Goal: Task Accomplishment & Management: Manage account settings

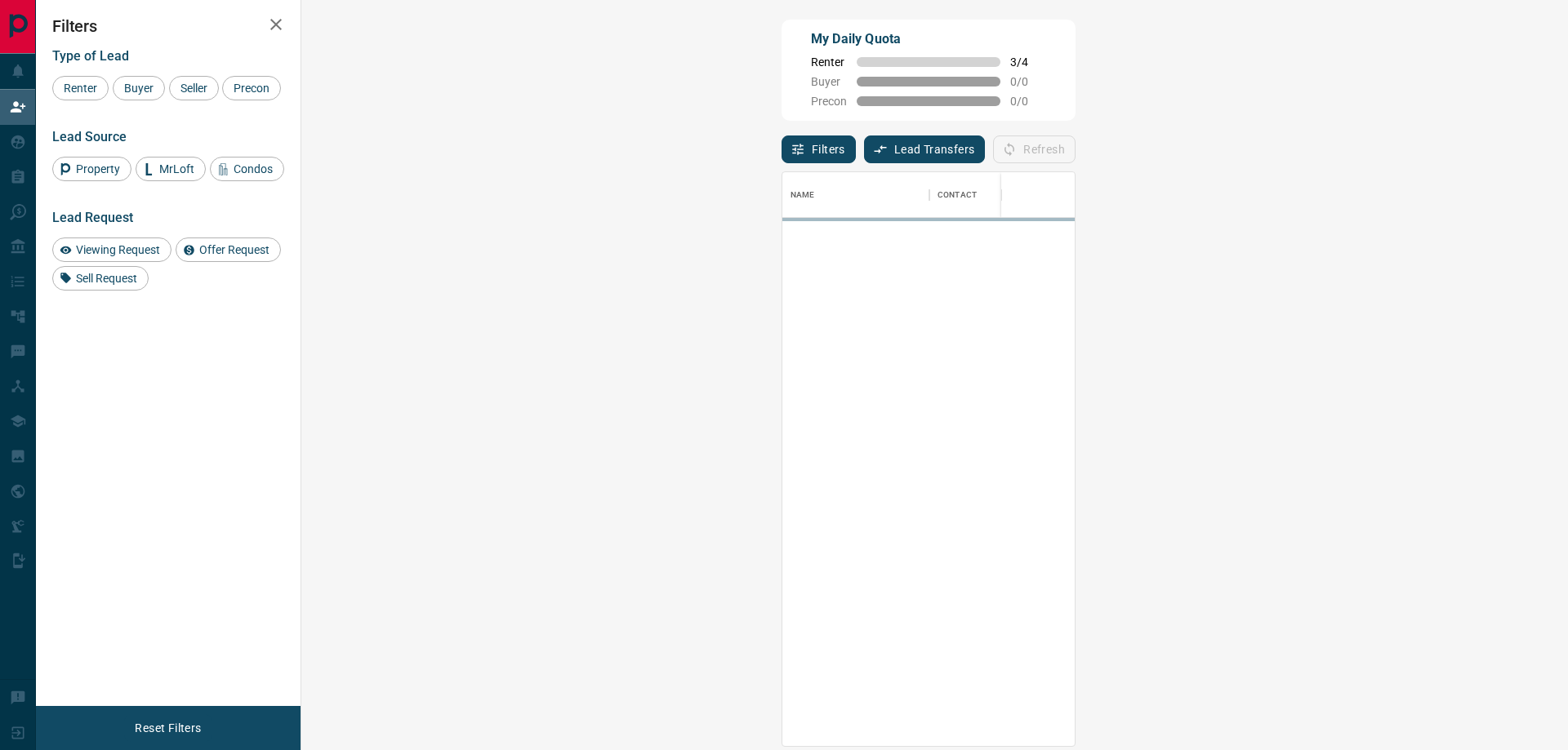
scroll to position [561, 1219]
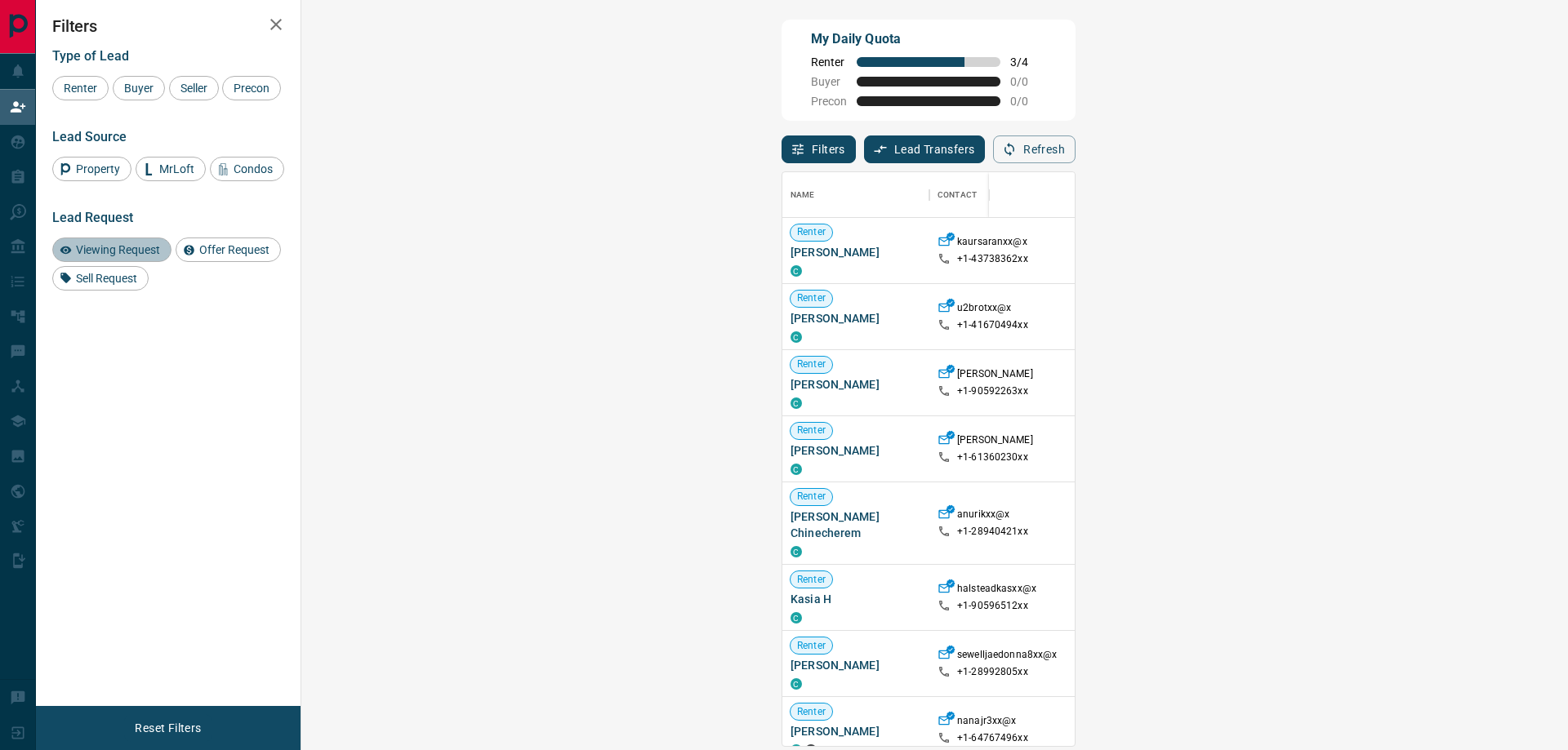
click at [151, 262] on div "Viewing Request" at bounding box center [112, 250] width 119 height 25
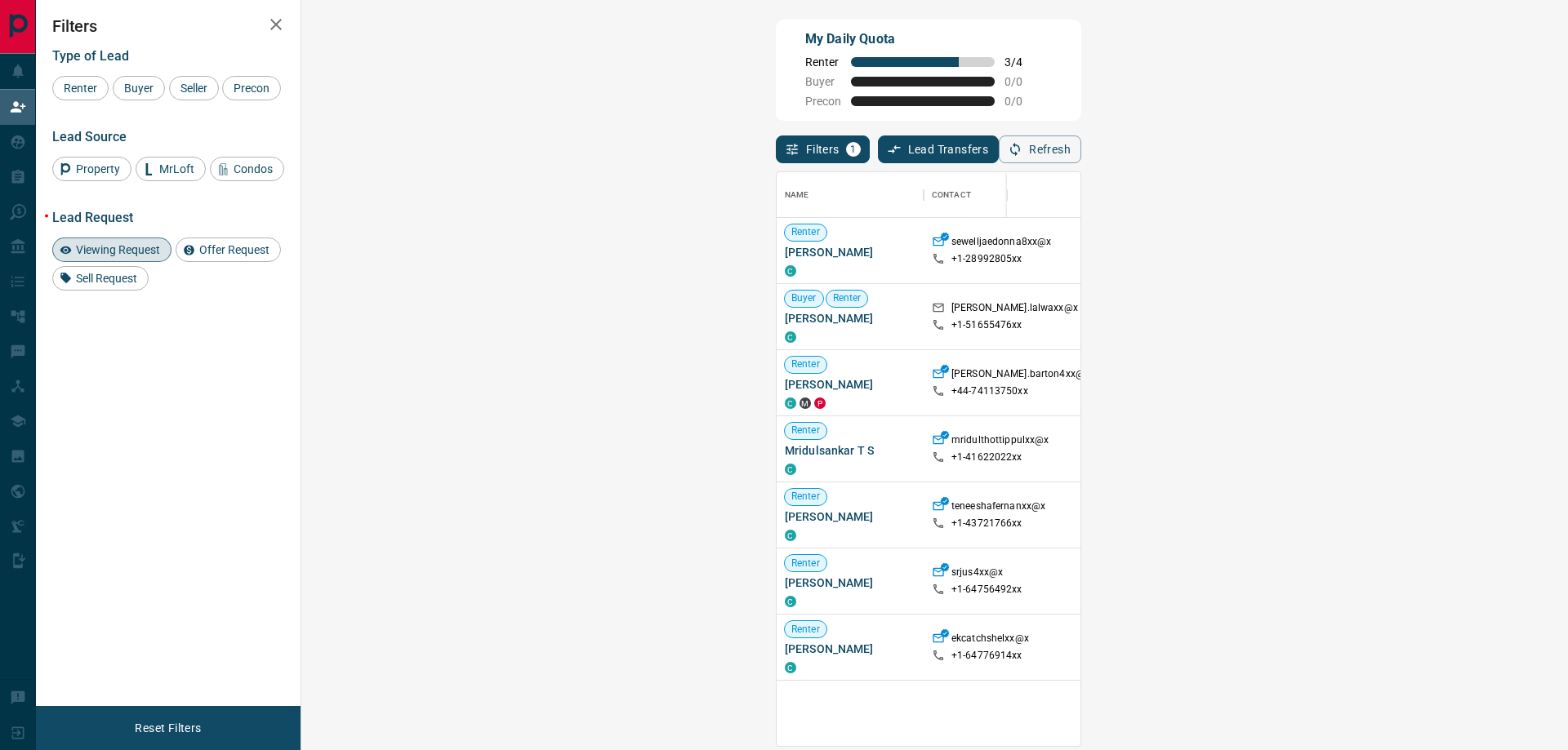
click at [285, 25] on icon "button" at bounding box center [275, 24] width 20 height 20
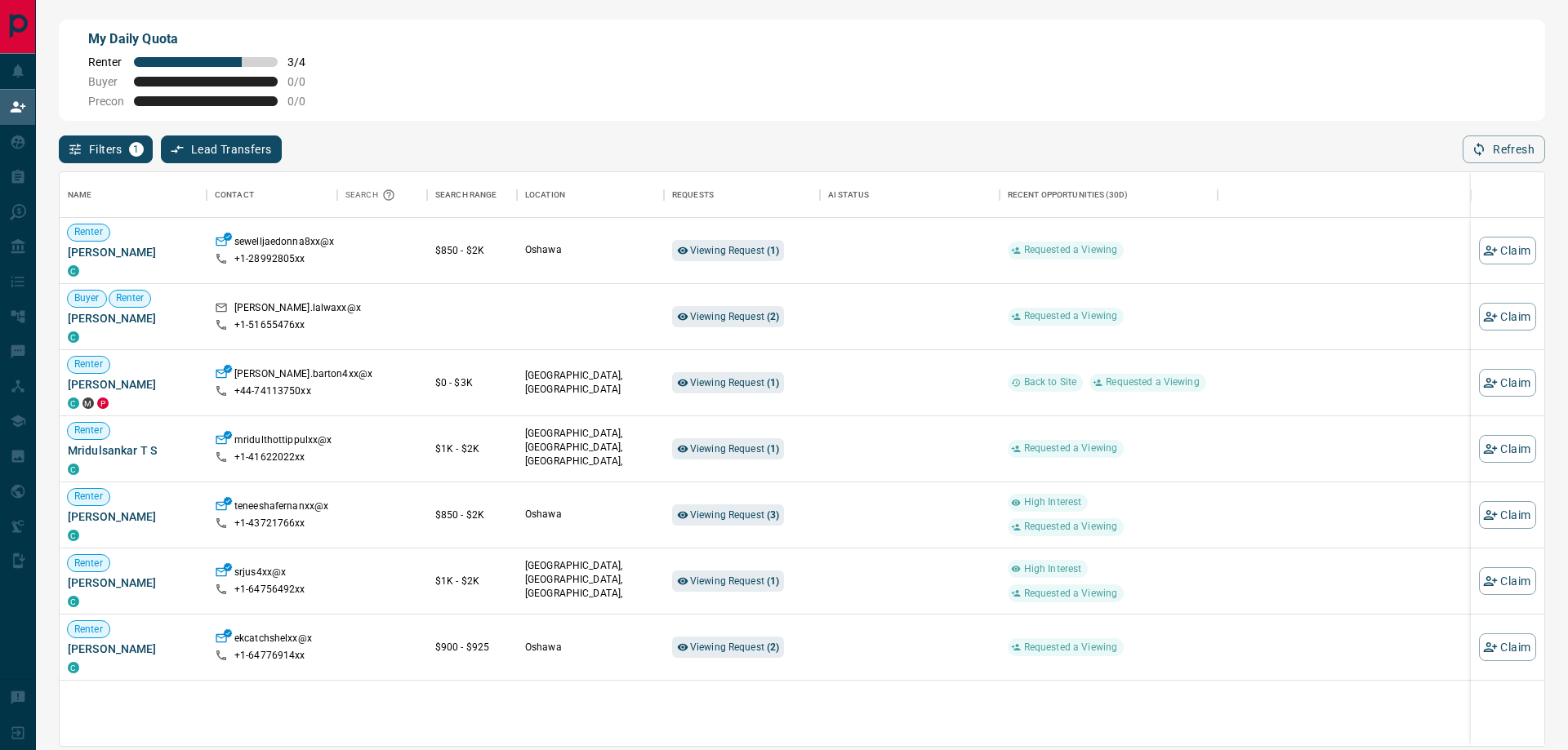
scroll to position [561, 1472]
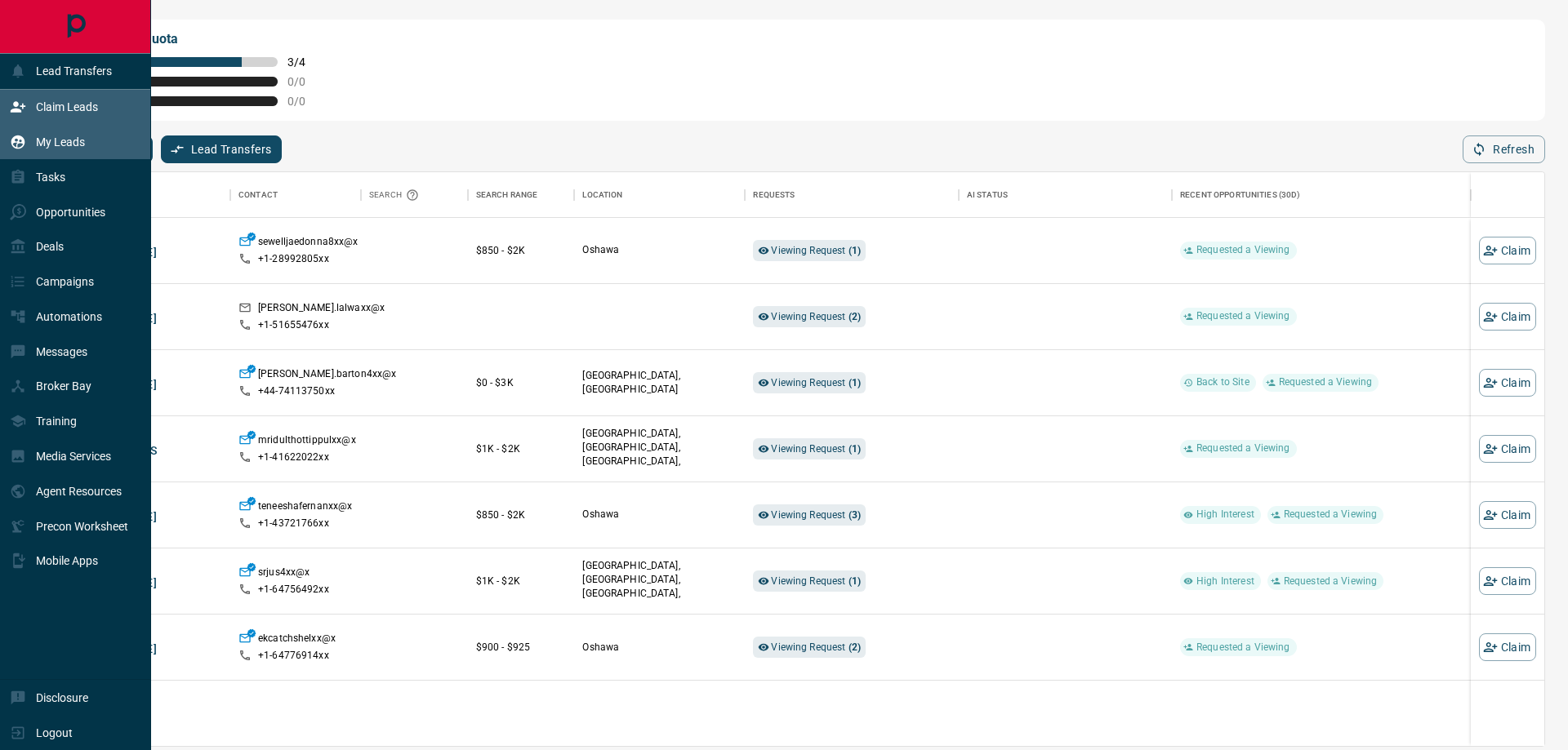
click at [57, 145] on p "My Leads" at bounding box center [60, 142] width 49 height 13
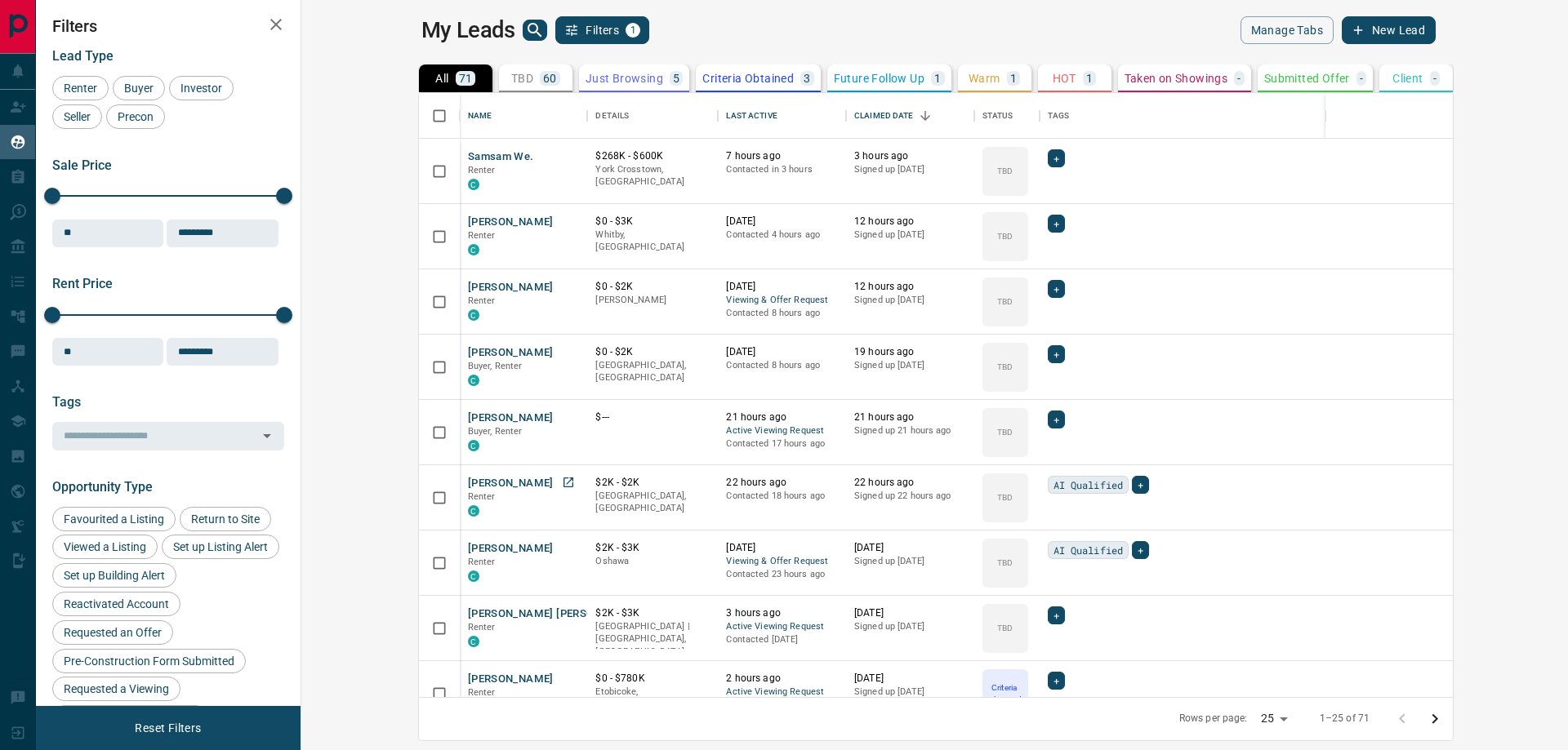
scroll to position [82, 0]
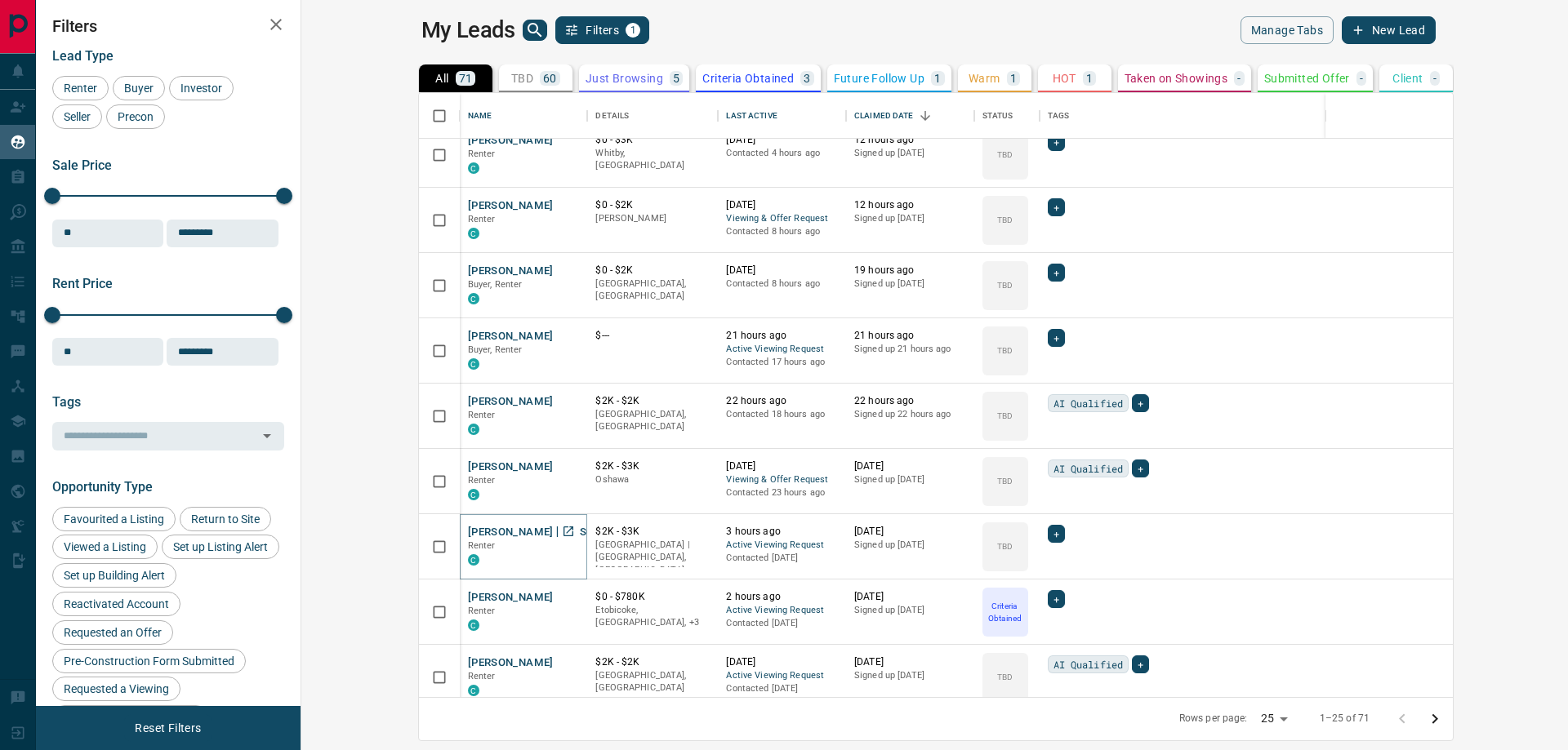
click at [468, 532] on button "[PERSON_NAME] [PERSON_NAME]" at bounding box center [555, 533] width 173 height 15
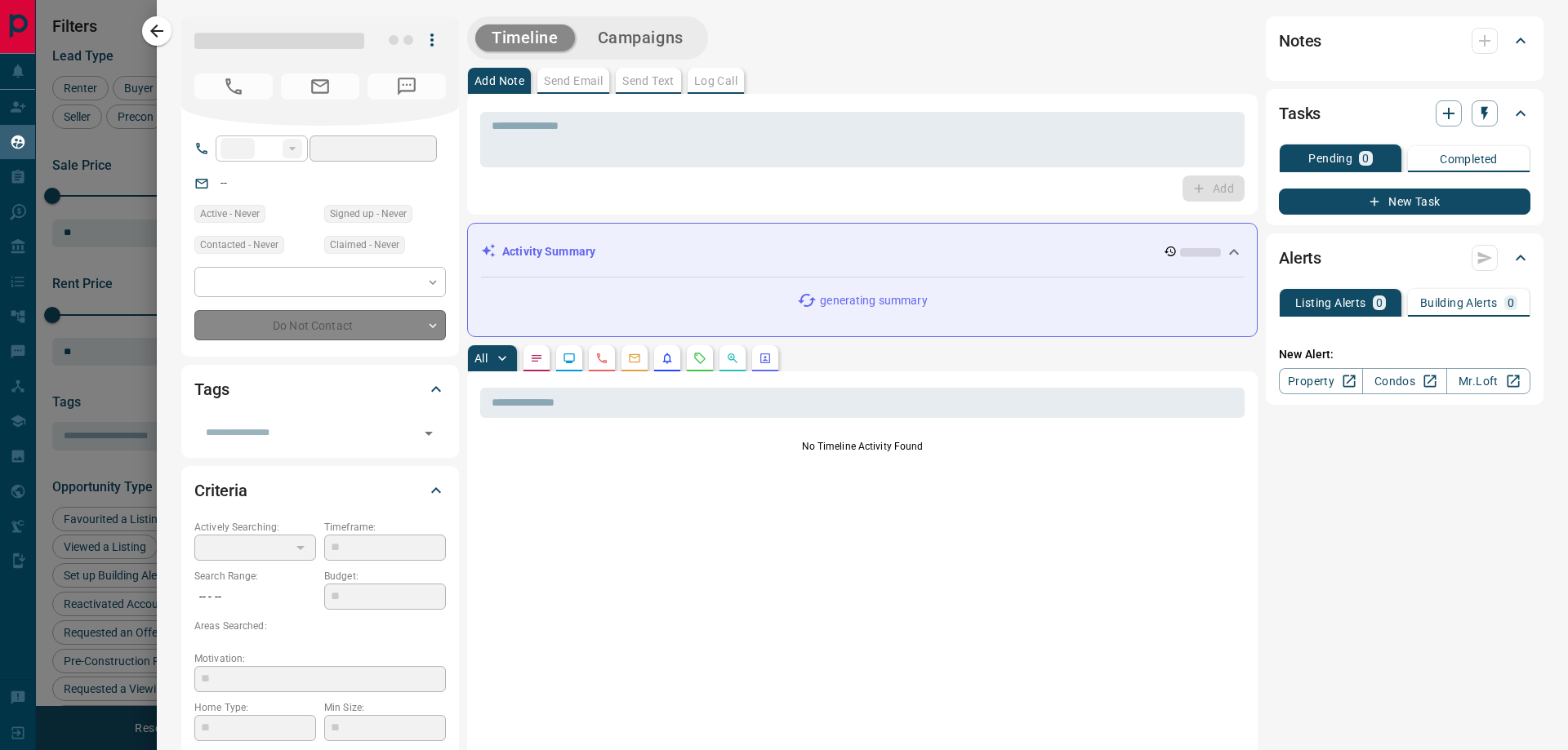
type input "**"
type input "**********"
type input "**"
type input "*"
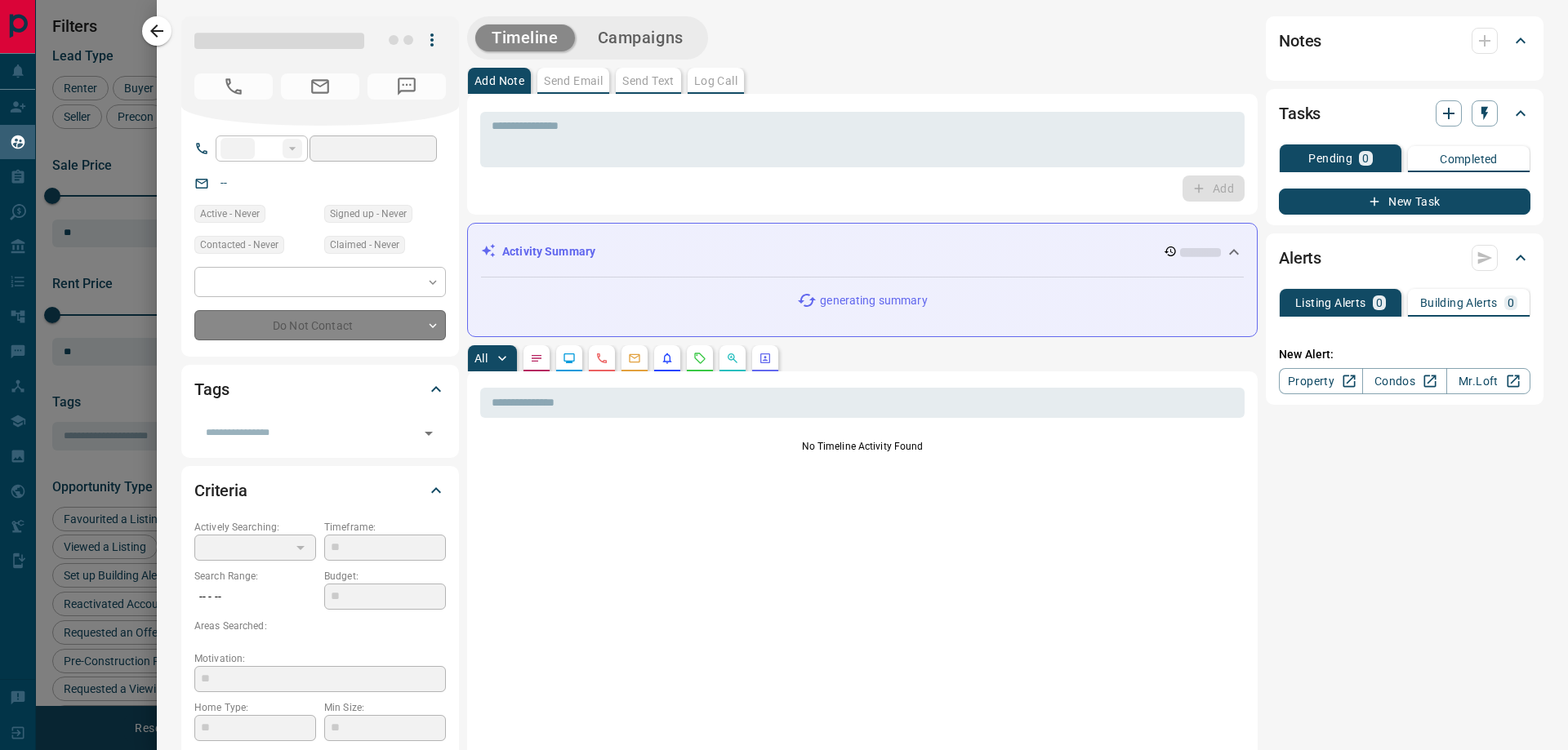
type input "**********"
type input "*******"
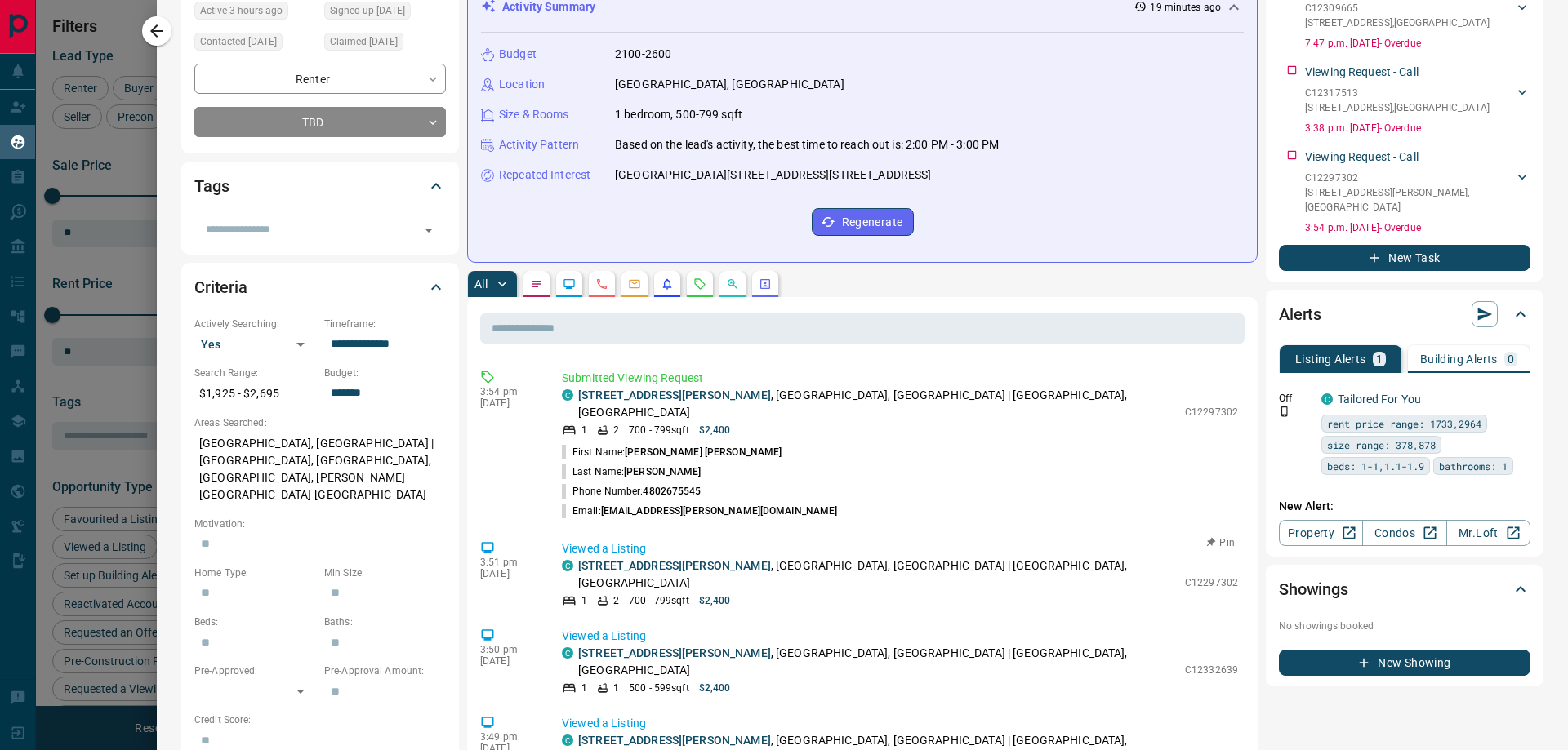
scroll to position [0, 0]
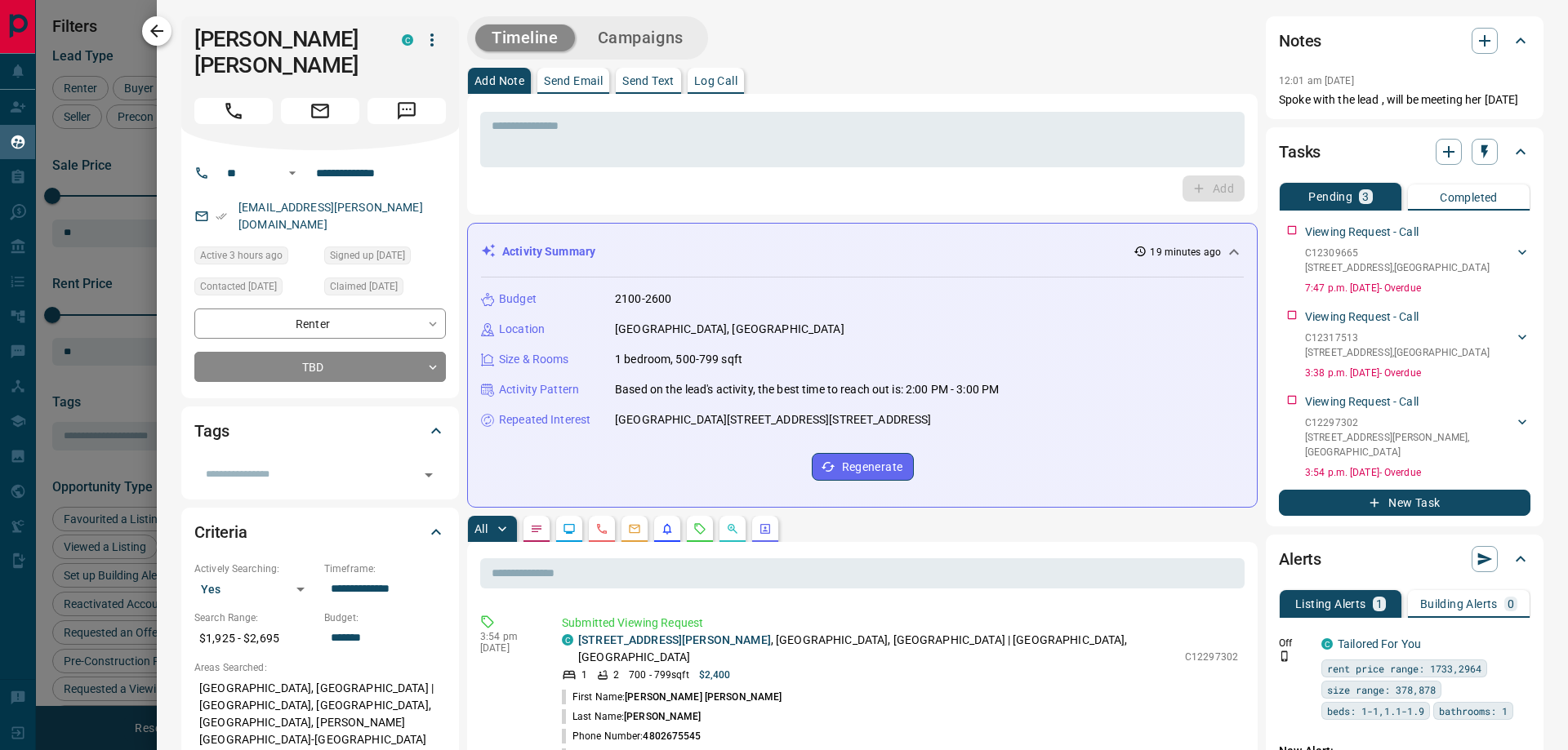
click at [164, 33] on icon "button" at bounding box center [156, 30] width 20 height 20
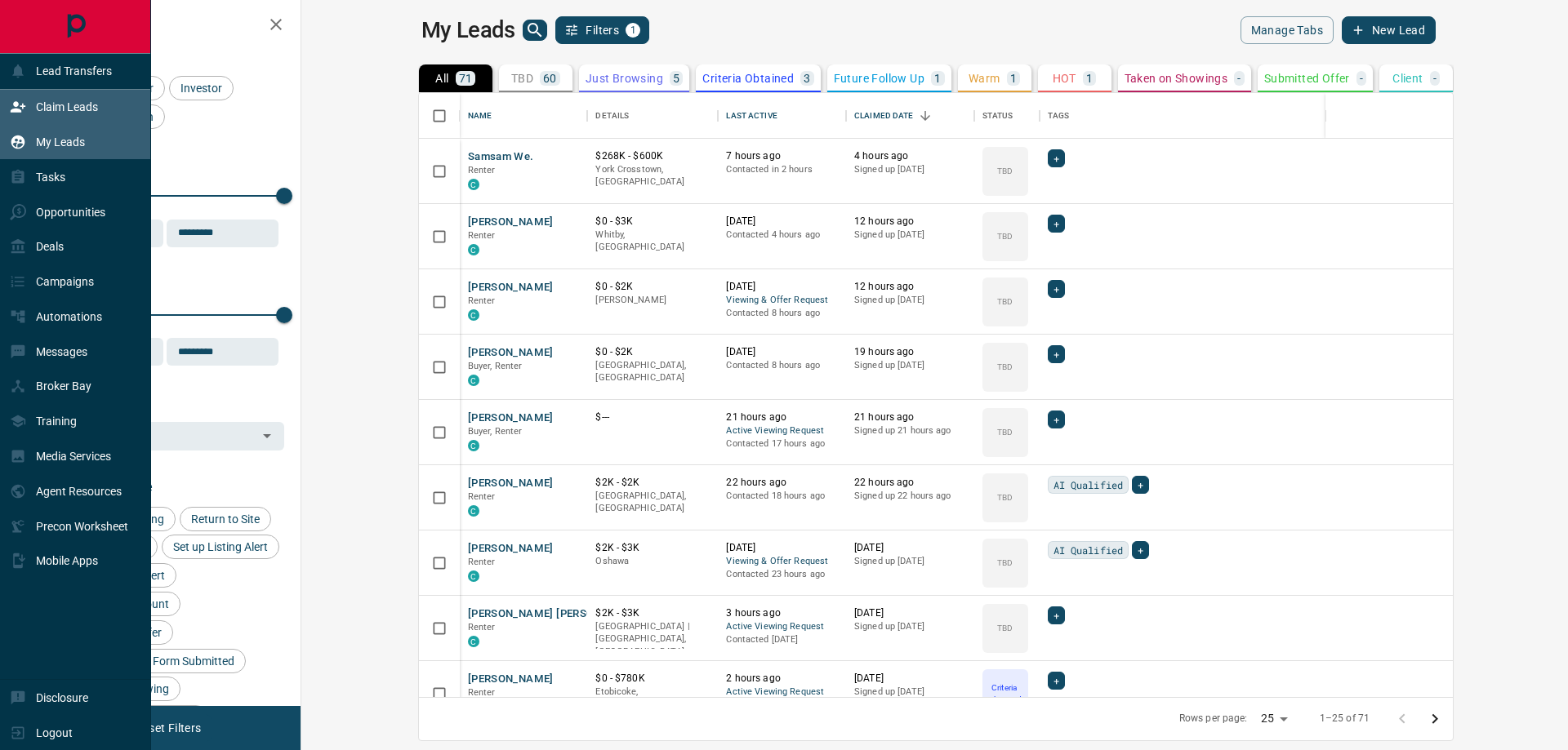
click at [47, 103] on p "Claim Leads" at bounding box center [67, 107] width 62 height 13
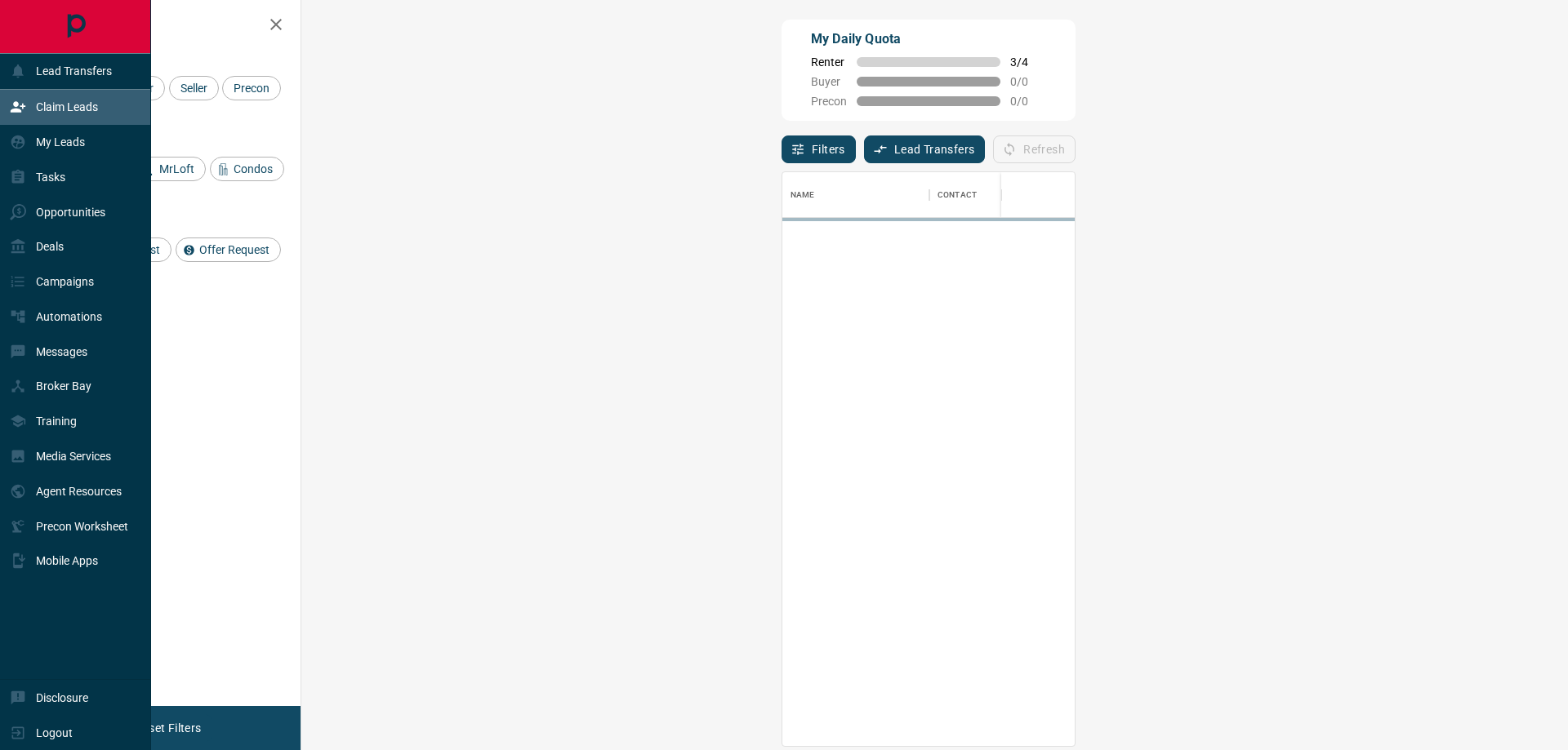
scroll to position [561, 1219]
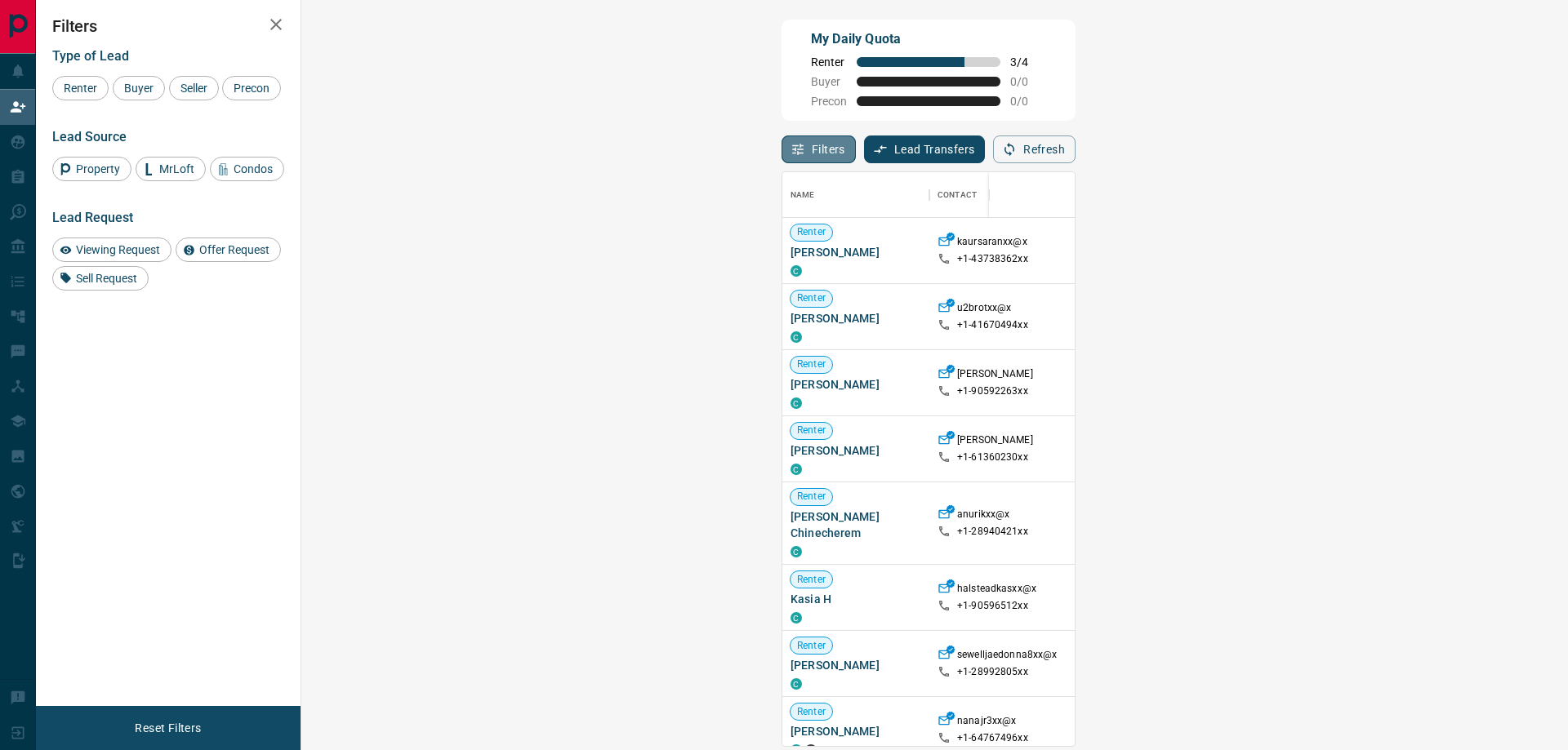
click at [782, 151] on button "Filters" at bounding box center [819, 149] width 74 height 28
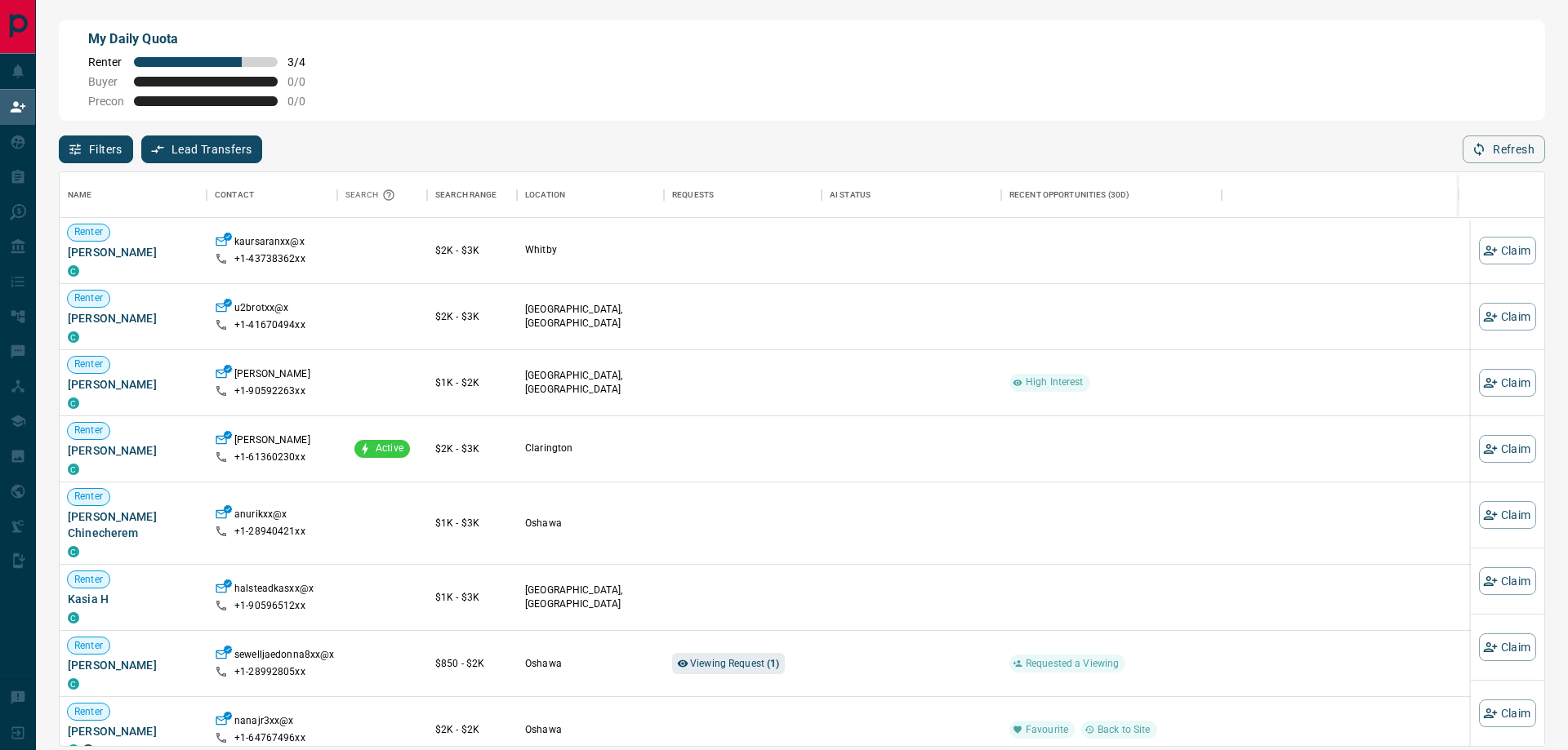
scroll to position [561, 1472]
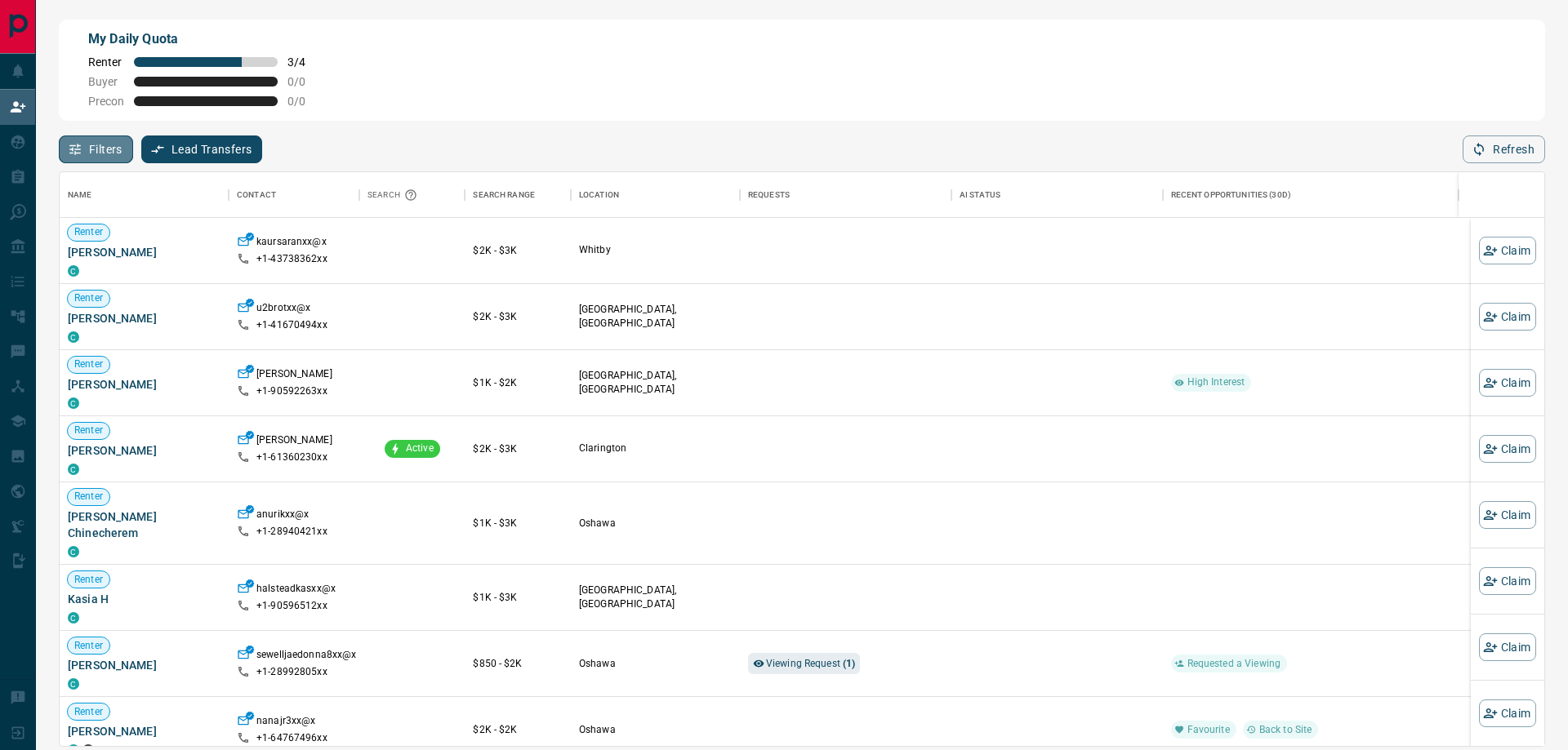
click at [92, 149] on button "Filters" at bounding box center [96, 149] width 74 height 28
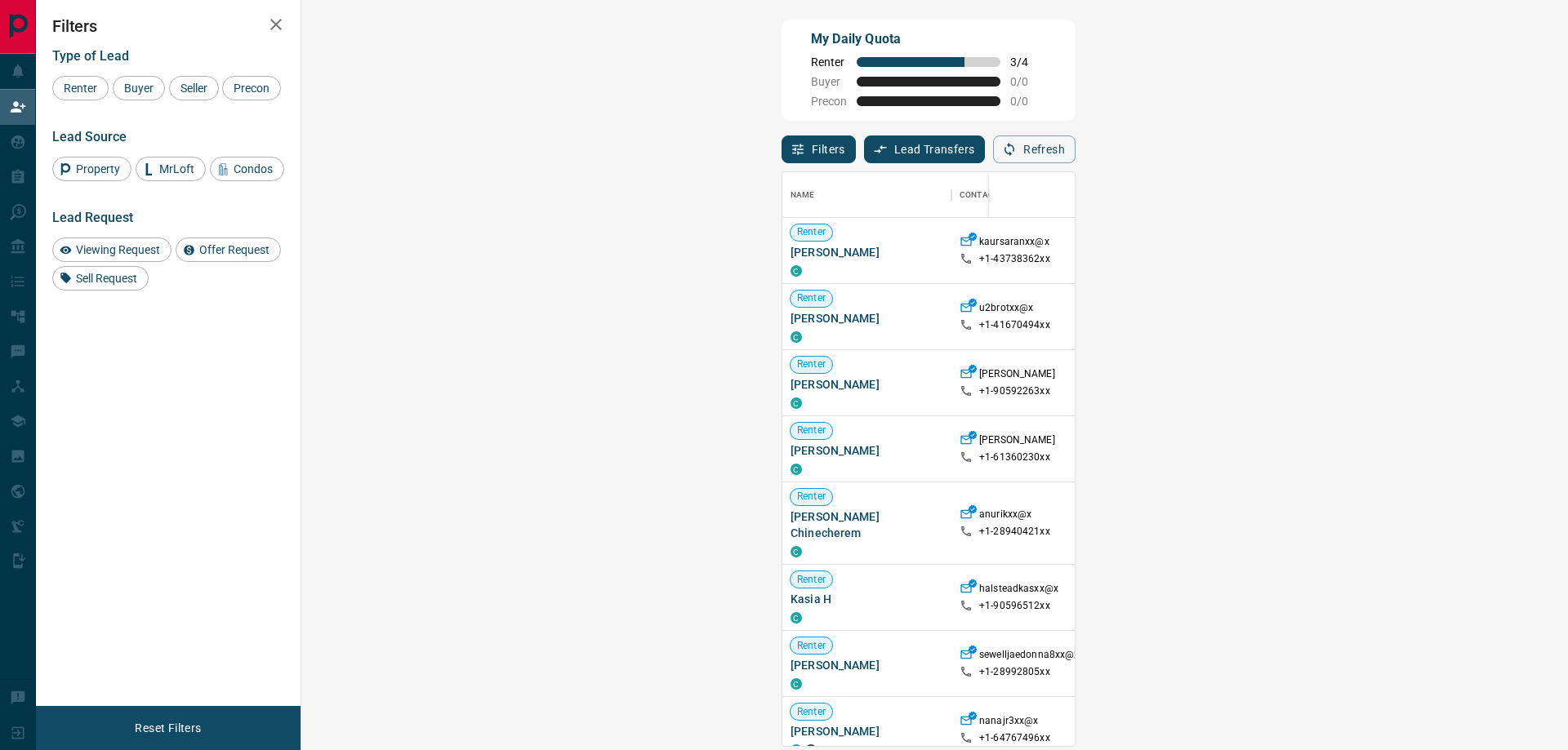
scroll to position [561, 1219]
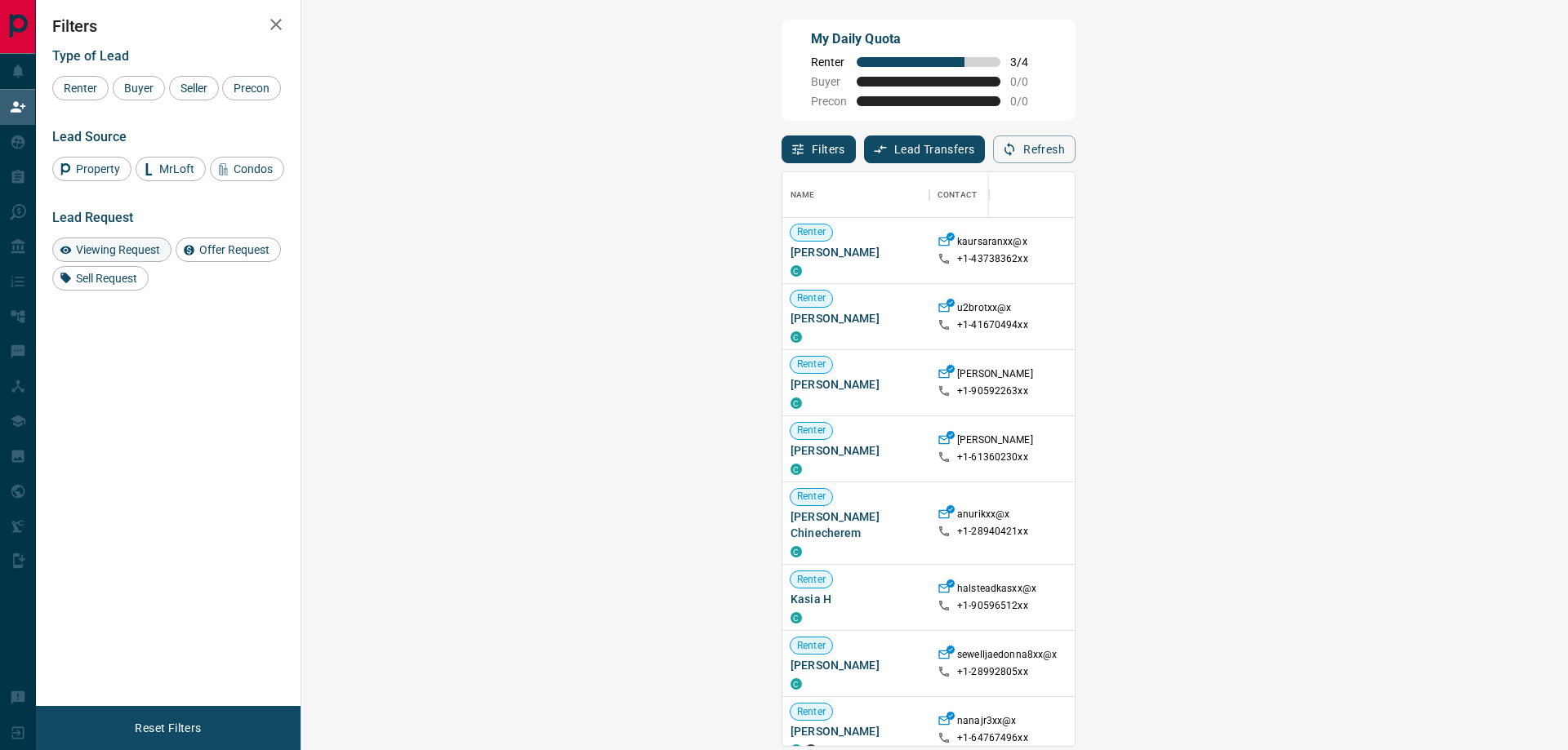
click at [132, 262] on div "Viewing Request" at bounding box center [112, 250] width 119 height 25
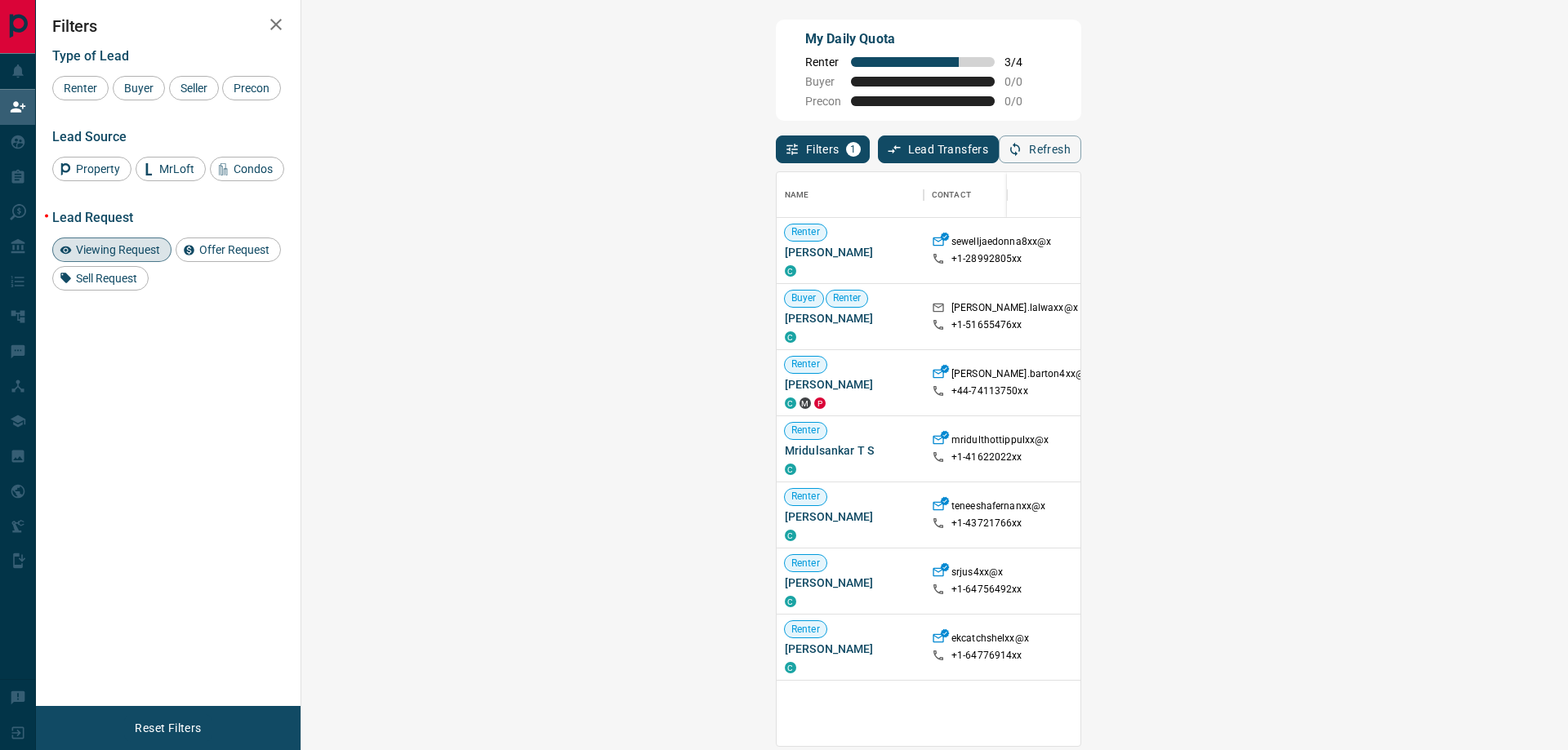
click at [1407, 321] on span "Viewing Request ( 2 )" at bounding box center [1452, 316] width 90 height 11
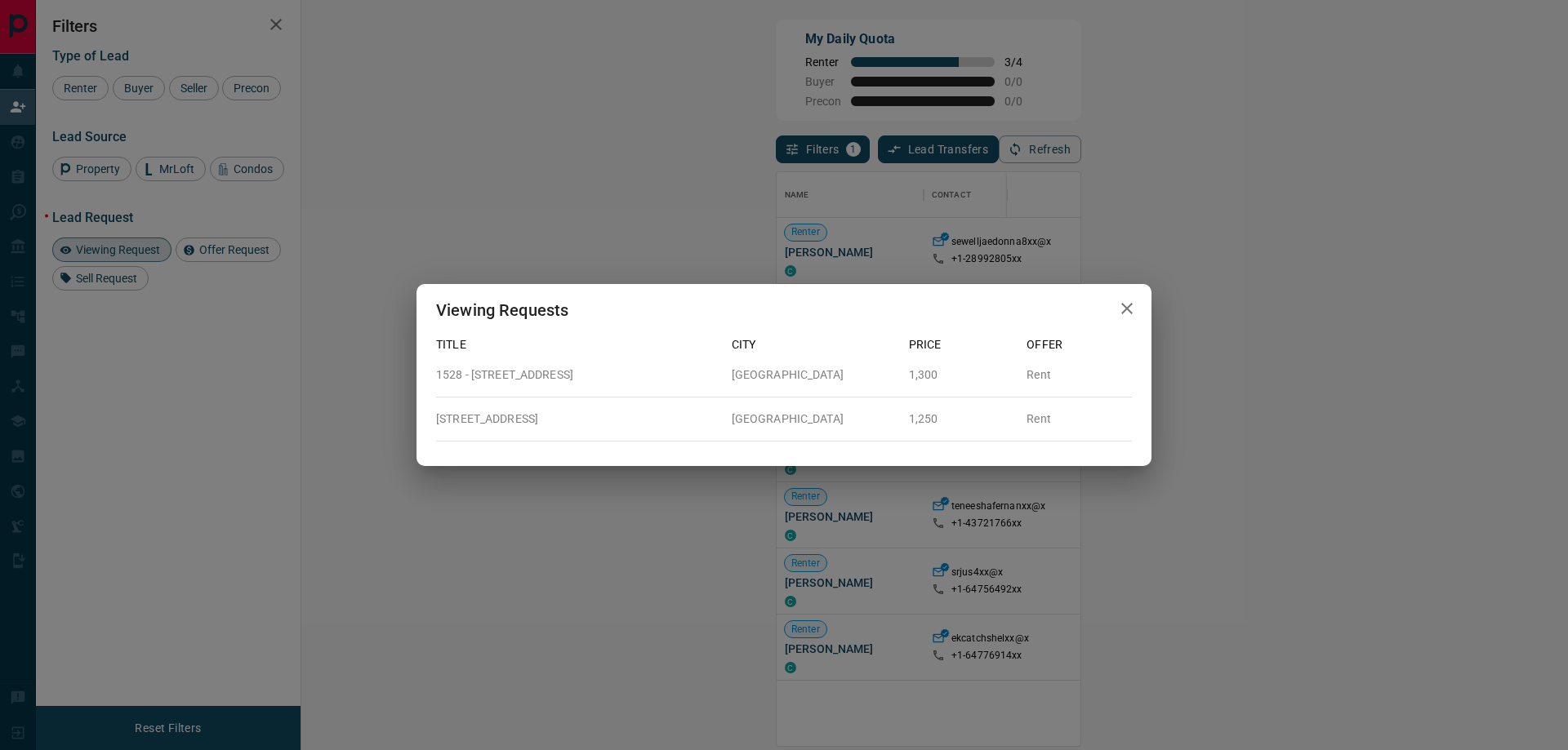
click at [1119, 314] on icon "button" at bounding box center [1127, 309] width 20 height 20
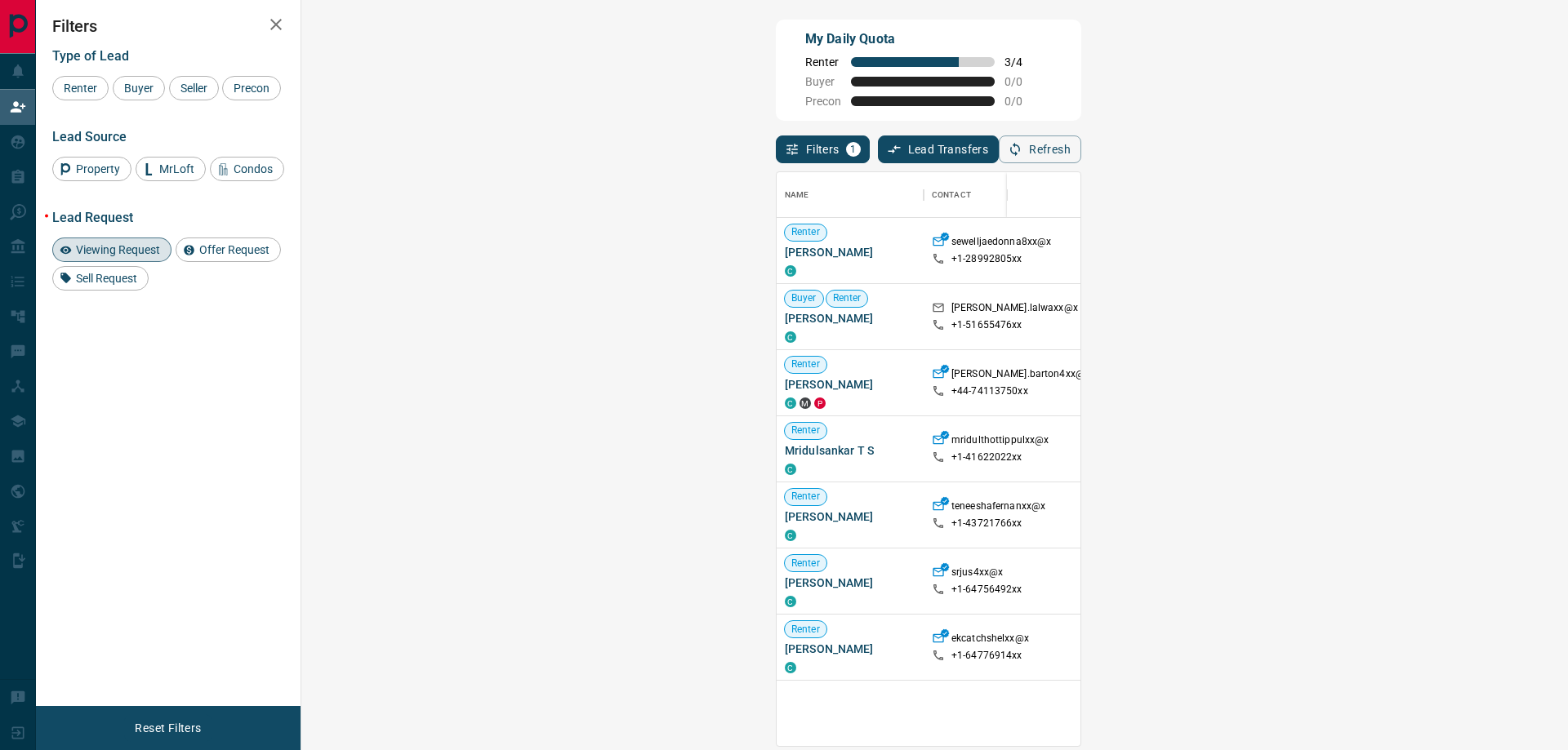
click at [287, 19] on button "button" at bounding box center [275, 25] width 32 height 32
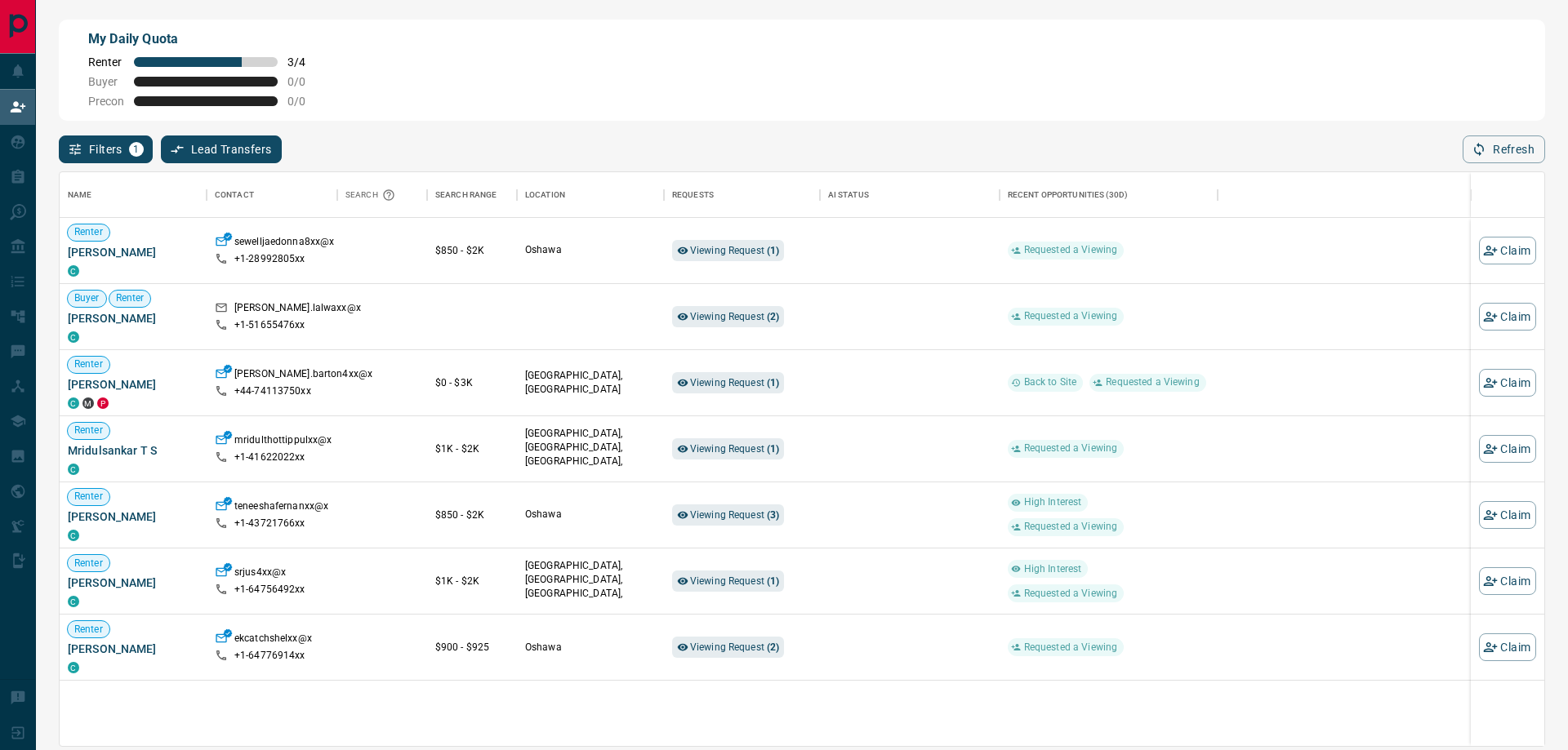
scroll to position [561, 1472]
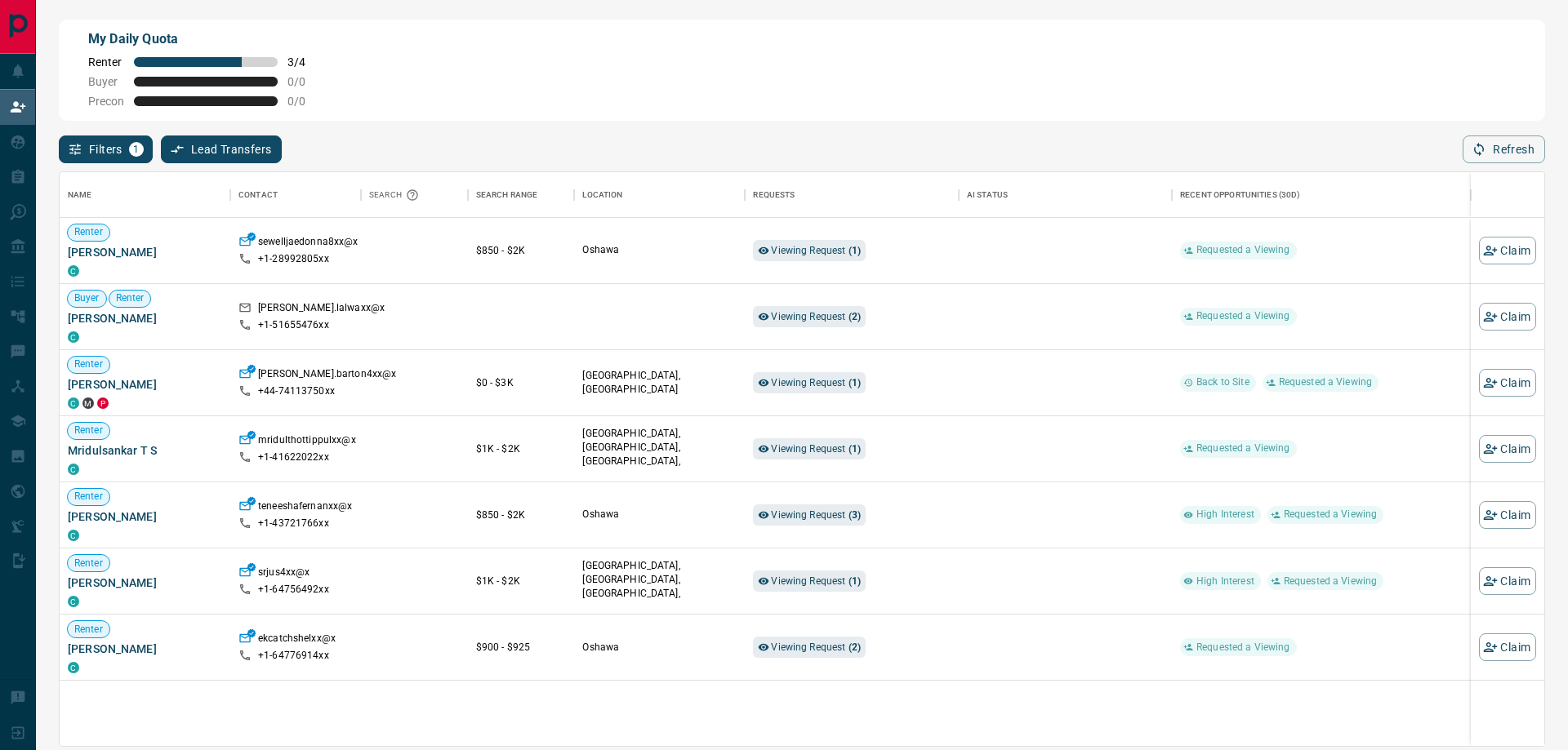
click at [87, 153] on button "Filters 1" at bounding box center [106, 149] width 94 height 28
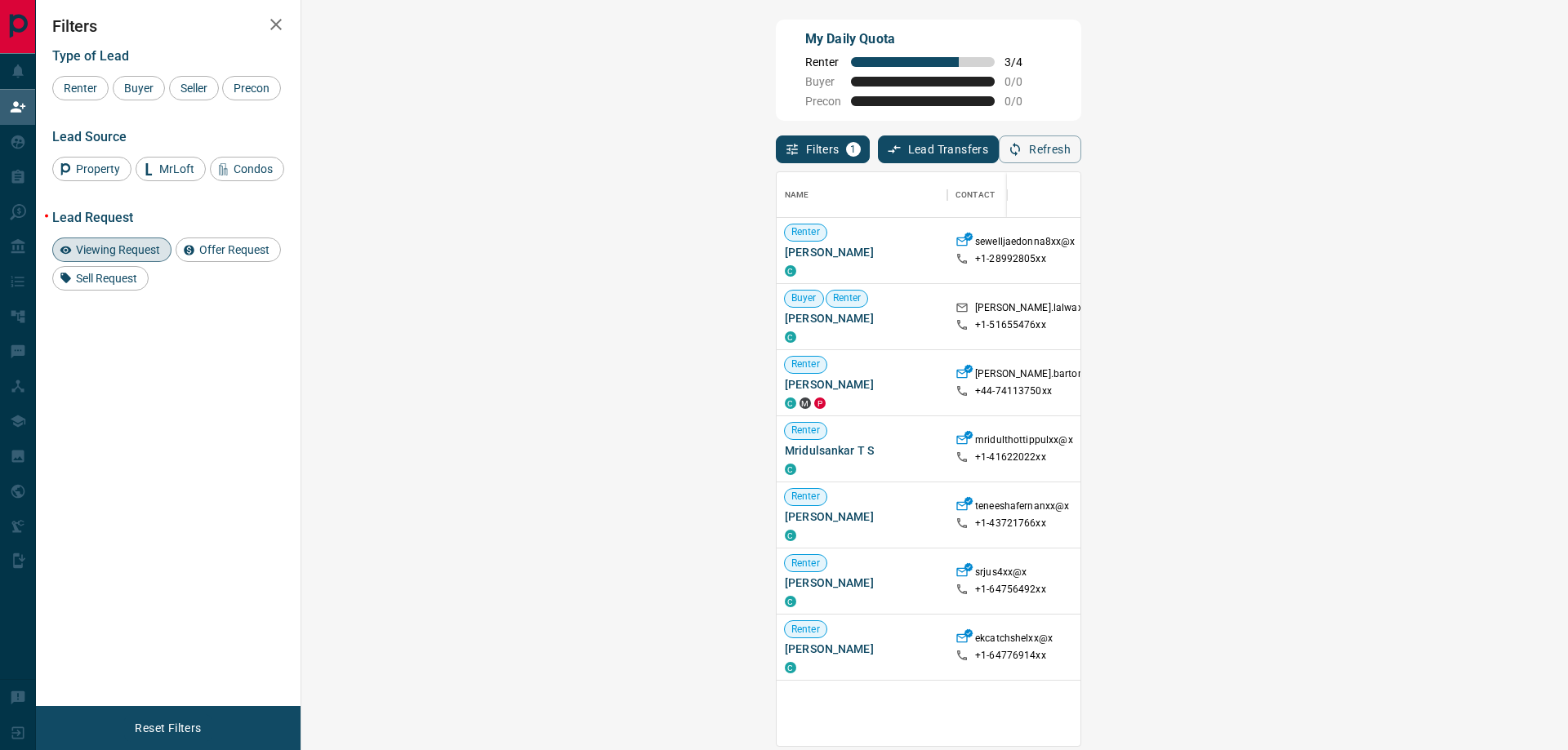
scroll to position [561, 1219]
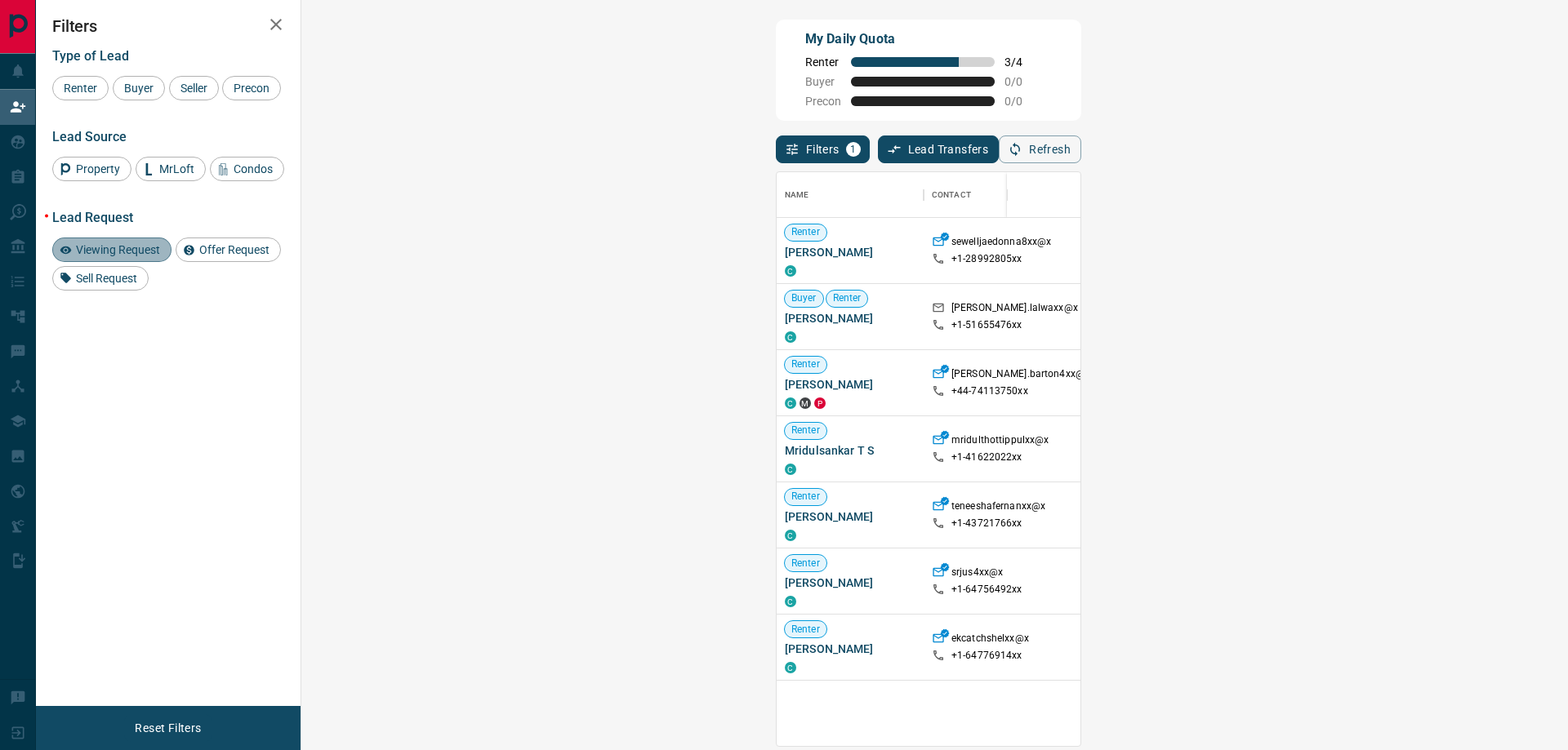
click at [138, 256] on span "Viewing Request" at bounding box center [118, 250] width 95 height 13
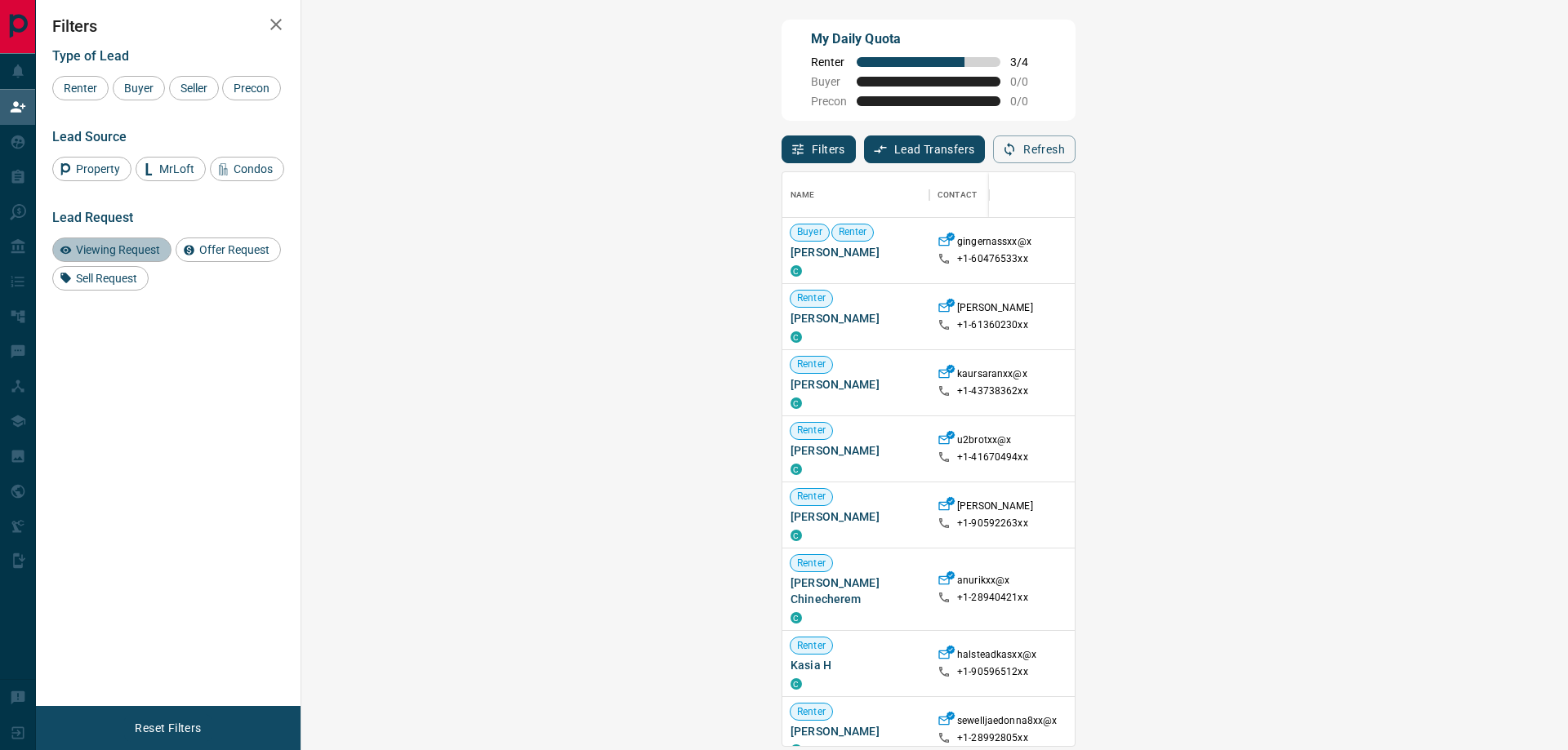
click at [138, 256] on span "Viewing Request" at bounding box center [118, 250] width 95 height 13
